Goal: Answer question/provide support

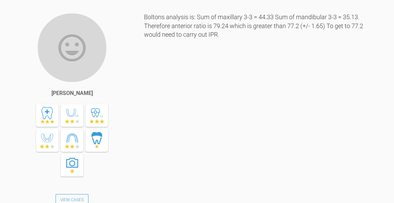
scroll to position [691, 0]
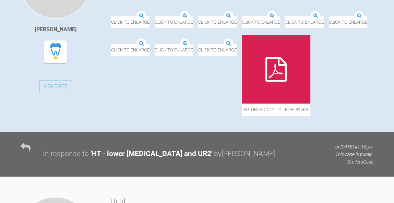
scroll to position [128, 0]
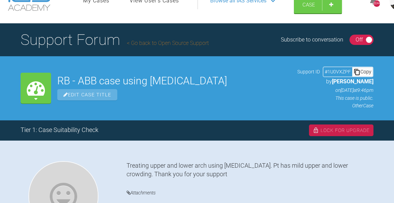
scroll to position [12, 0]
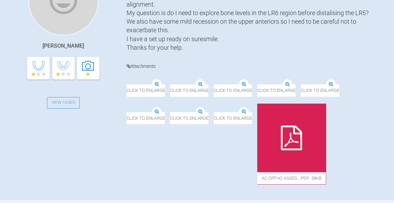
scroll to position [218, 0]
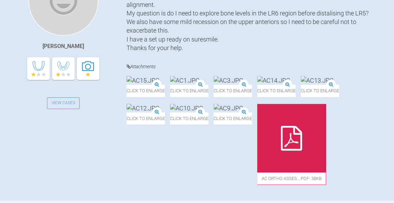
click at [200, 85] on img at bounding box center [185, 80] width 30 height 9
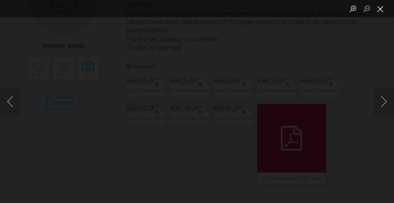
click at [383, 14] on button "Close lightbox" at bounding box center [381, 9] width 14 height 12
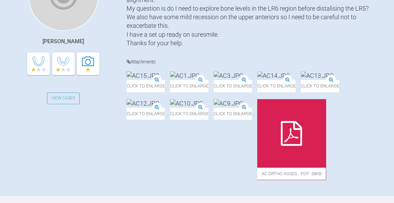
scroll to position [224, 0]
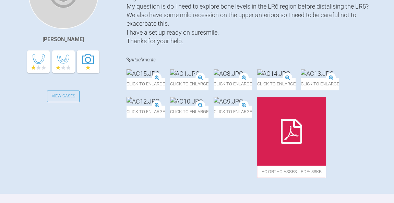
click at [301, 78] on img at bounding box center [317, 73] width 33 height 9
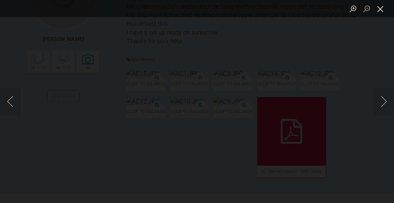
click at [382, 11] on button "Close lightbox" at bounding box center [381, 9] width 14 height 12
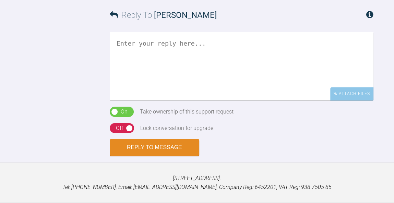
scroll to position [421, 0]
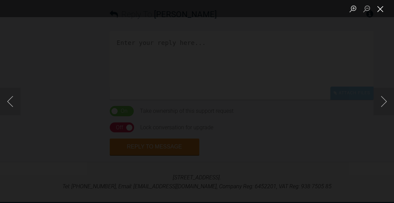
click at [379, 11] on button "Close lightbox" at bounding box center [381, 9] width 14 height 12
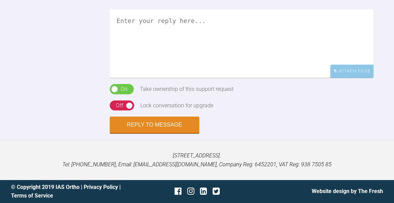
scroll to position [452, 0]
click at [293, 78] on textarea at bounding box center [242, 43] width 264 height 69
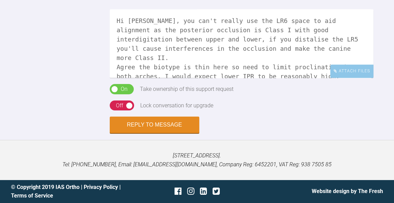
scroll to position [1, 0]
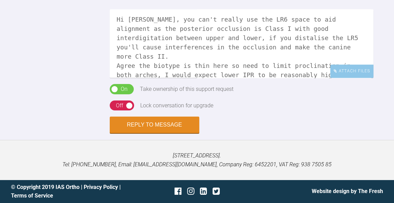
click at [254, 84] on div "Hi Sally, you can't really use the LR6 space to aid alignment as the posterior …" at bounding box center [242, 46] width 264 height 75
click at [254, 78] on textarea "Hi Sally, you can't really use the LR6 space to aid alignment as the posterior …" at bounding box center [242, 43] width 264 height 69
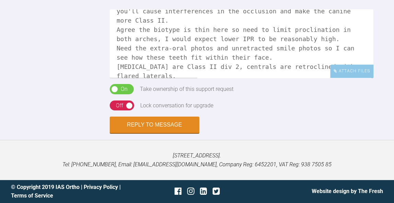
scroll to position [47, 0]
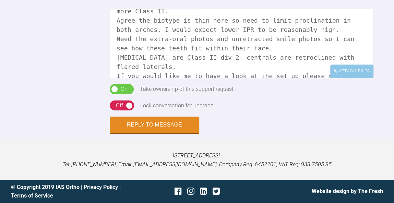
type textarea "Hi Sally, you can't really use the LR6 space to aid alignment as the posterior …"
click at [124, 111] on div "On Off" at bounding box center [122, 106] width 24 height 10
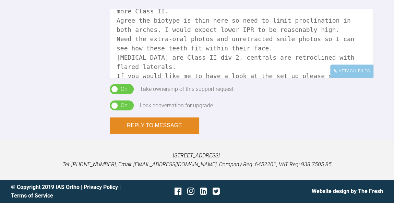
click at [158, 134] on button "Reply to Message" at bounding box center [155, 125] width 90 height 16
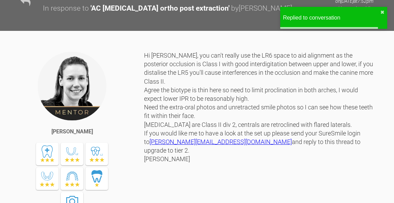
scroll to position [527, 0]
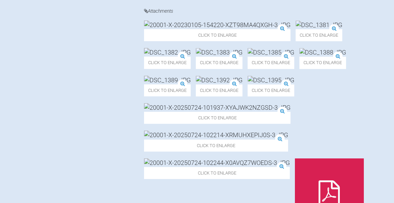
scroll to position [426, 0]
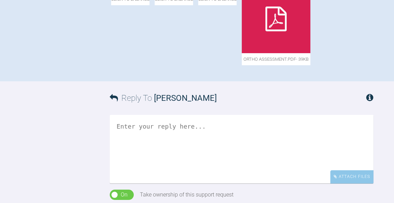
scroll to position [402, 0]
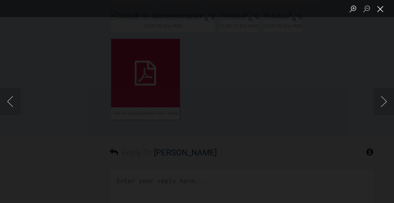
click at [380, 13] on button "Close lightbox" at bounding box center [381, 9] width 14 height 12
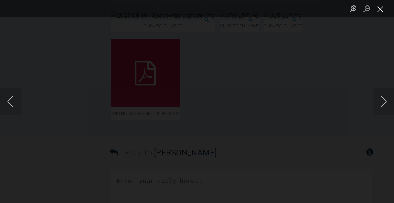
click at [380, 13] on button "Close lightbox" at bounding box center [381, 9] width 14 height 12
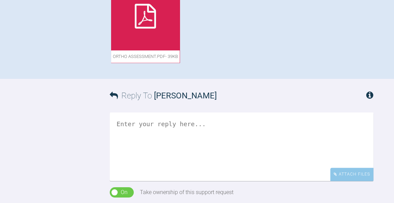
scroll to position [472, 0]
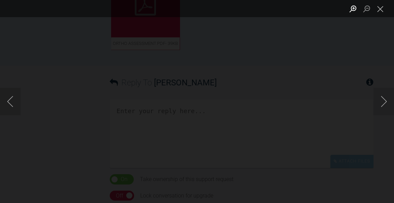
click at [352, 5] on button "Zoom in" at bounding box center [353, 9] width 14 height 12
click at [382, 11] on button "Close lightbox" at bounding box center [381, 9] width 14 height 12
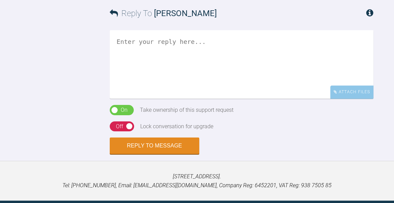
scroll to position [542, 0]
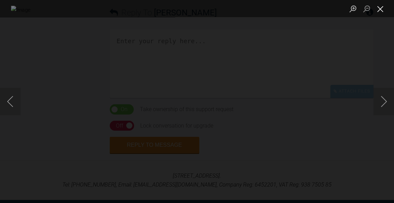
click at [380, 10] on button "Close lightbox" at bounding box center [381, 9] width 14 height 12
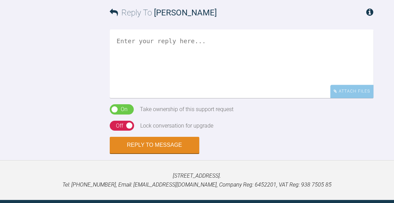
scroll to position [566, 0]
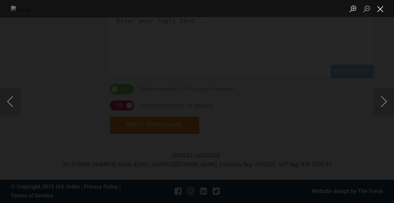
click at [381, 12] on button "Close lightbox" at bounding box center [381, 9] width 14 height 12
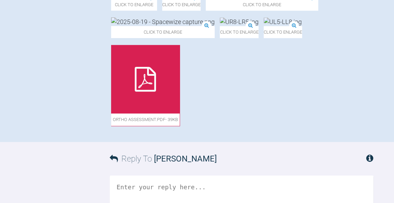
scroll to position [395, 0]
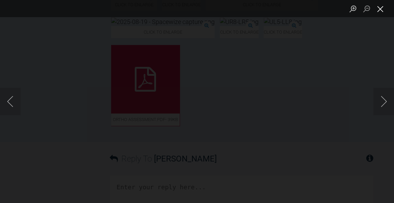
click at [380, 11] on button "Close lightbox" at bounding box center [381, 9] width 14 height 12
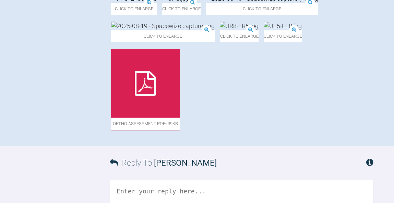
scroll to position [391, 0]
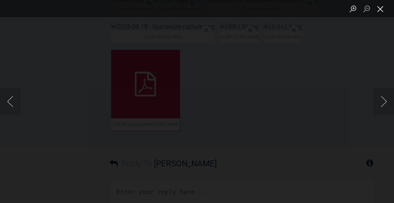
click at [380, 12] on button "Close lightbox" at bounding box center [381, 9] width 14 height 12
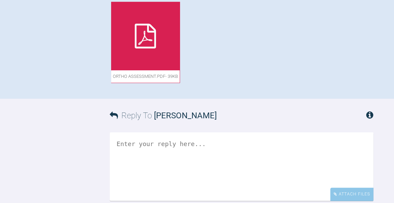
scroll to position [439, 0]
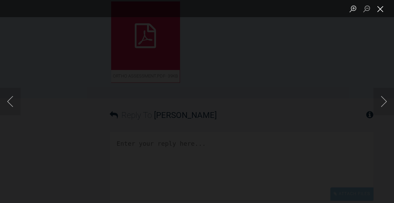
click at [381, 12] on button "Close lightbox" at bounding box center [381, 9] width 14 height 12
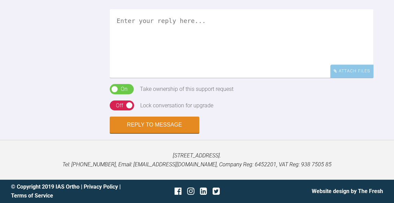
scroll to position [593, 0]
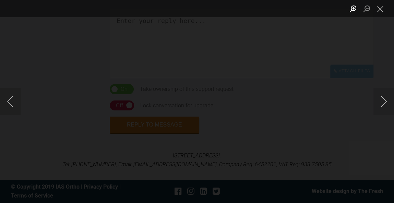
click at [353, 9] on button "Zoom in" at bounding box center [353, 9] width 14 height 12
click at [354, 9] on button "Zoom in" at bounding box center [353, 9] width 14 height 12
click at [370, 10] on button "Zoom out" at bounding box center [367, 9] width 14 height 12
click at [384, 10] on button "Close lightbox" at bounding box center [381, 9] width 14 height 12
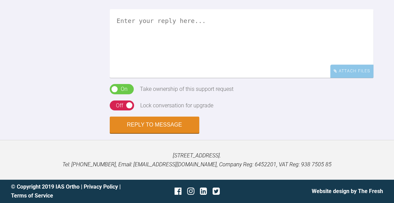
scroll to position [759, 0]
